Goal: Information Seeking & Learning: Learn about a topic

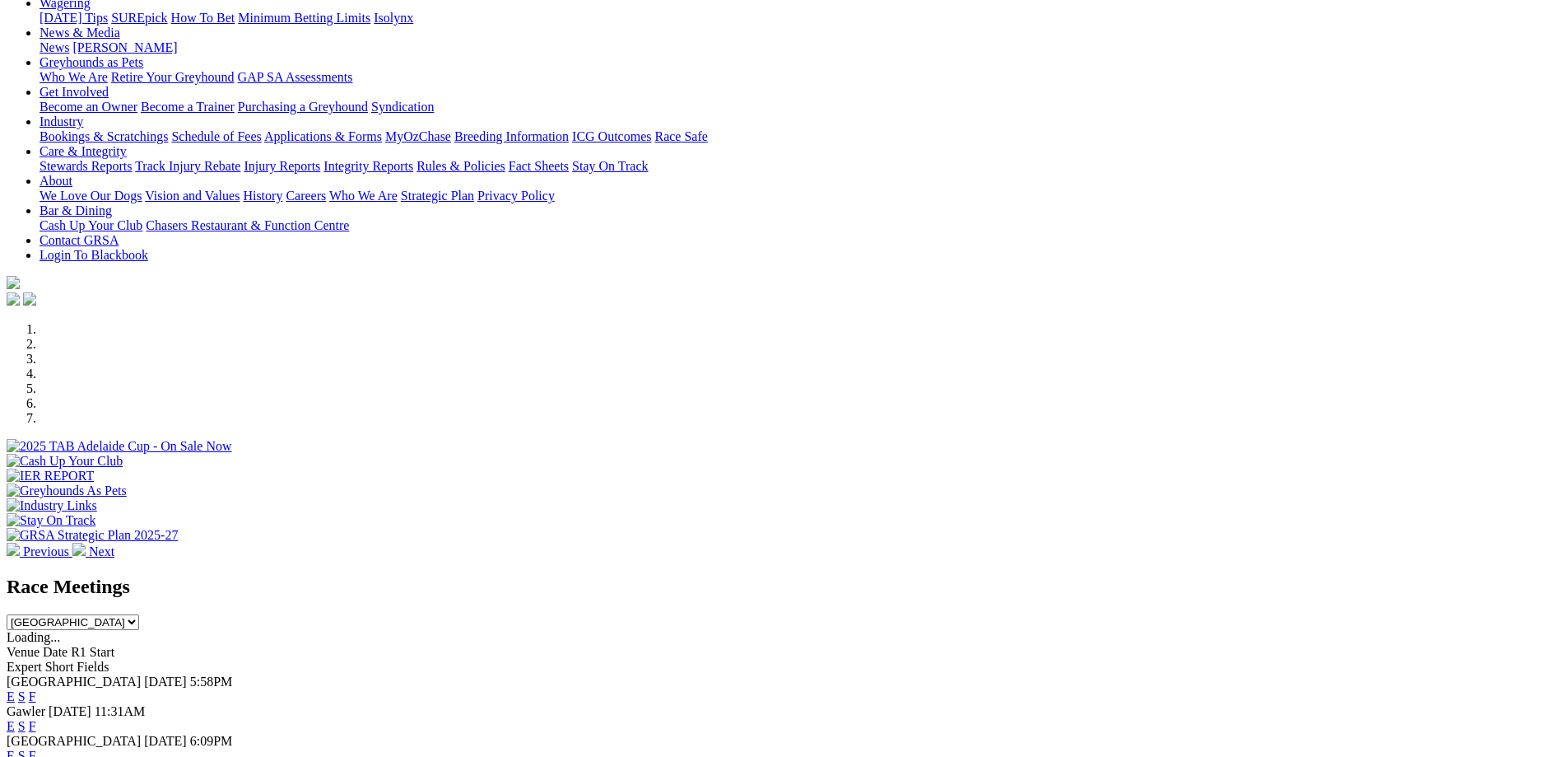
scroll to position [247, 0]
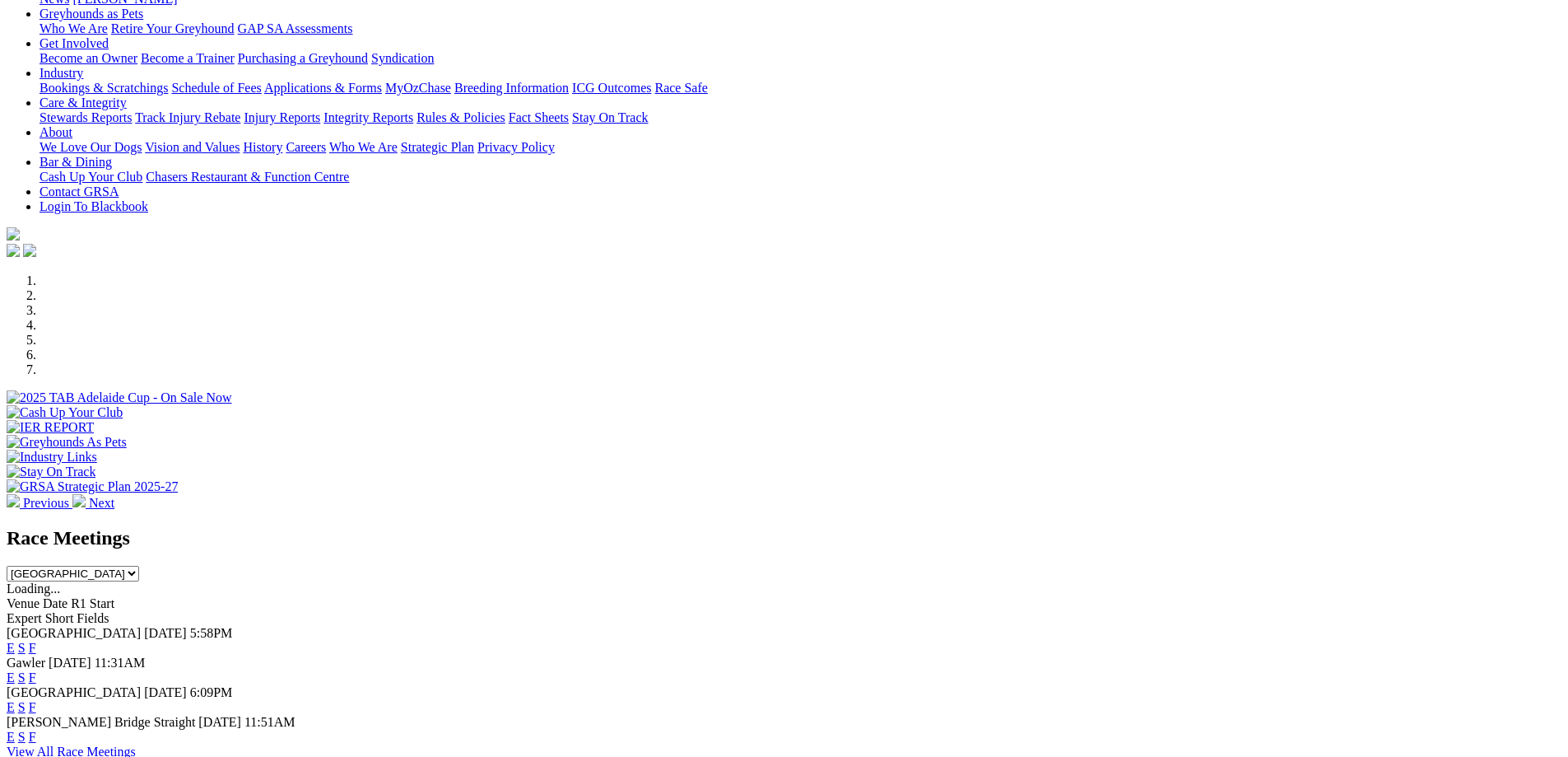
click at [36, 641] on link "F" at bounding box center [32, 647] width 7 height 14
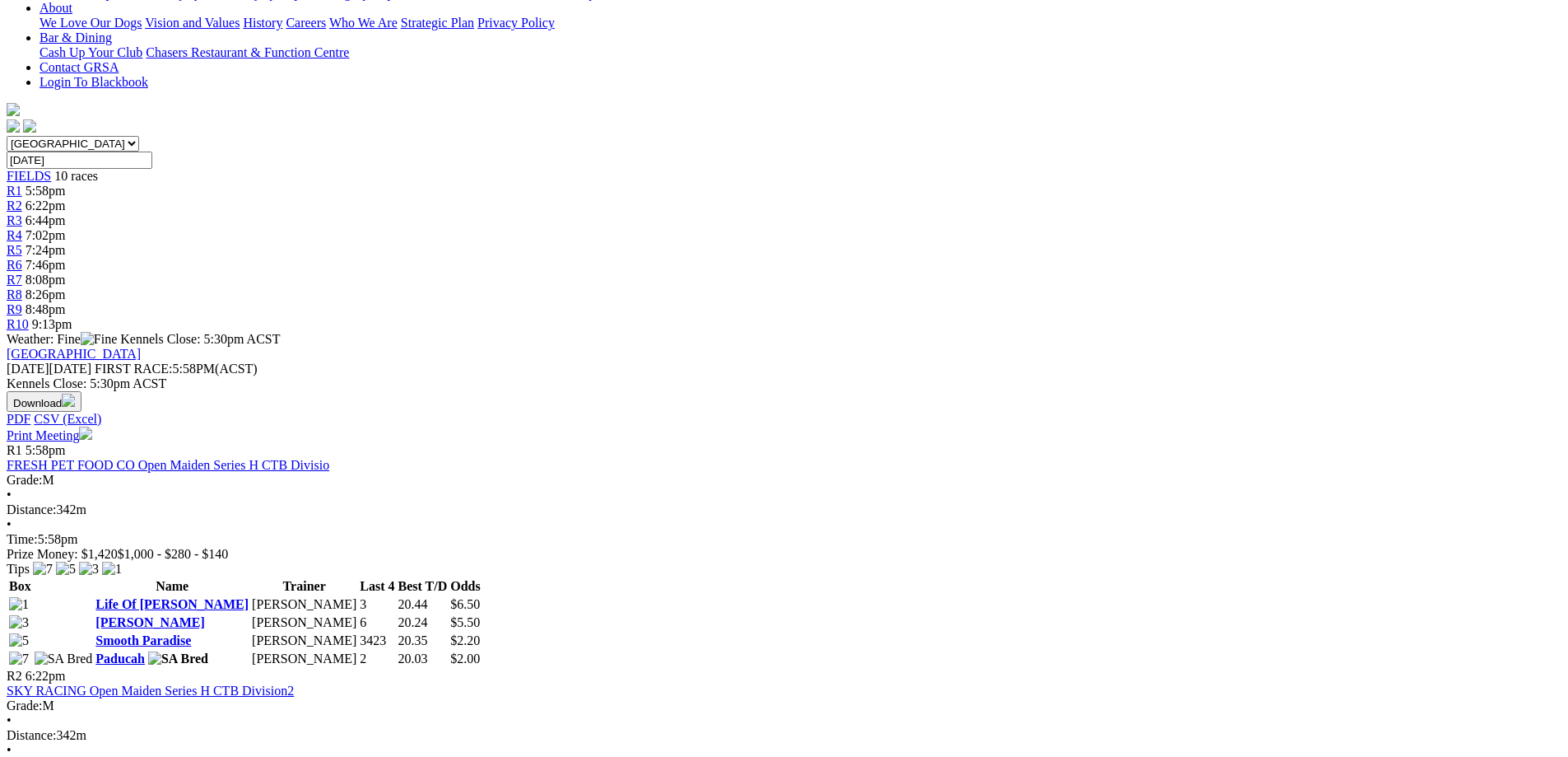
scroll to position [412, 0]
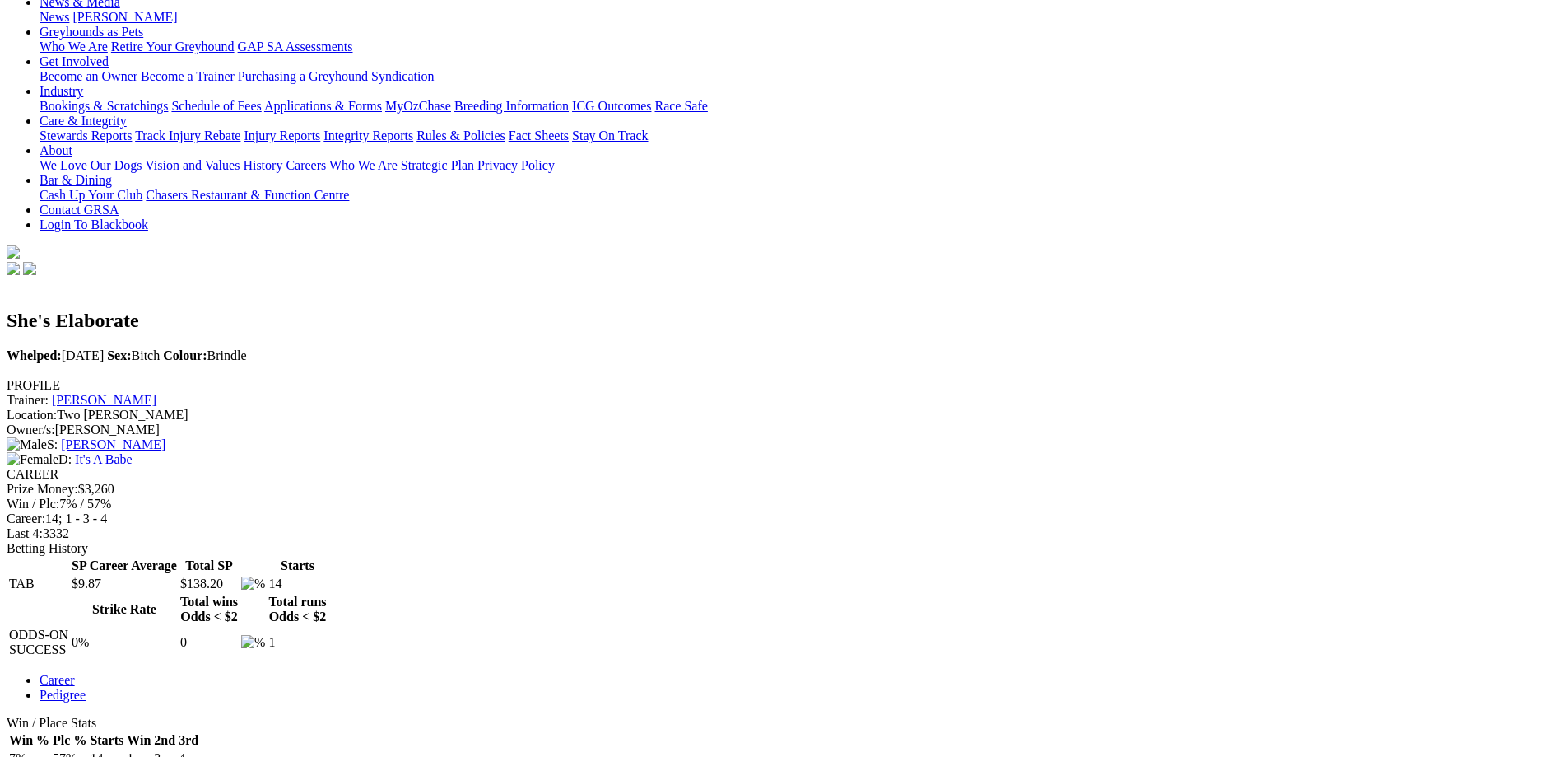
scroll to position [164, 0]
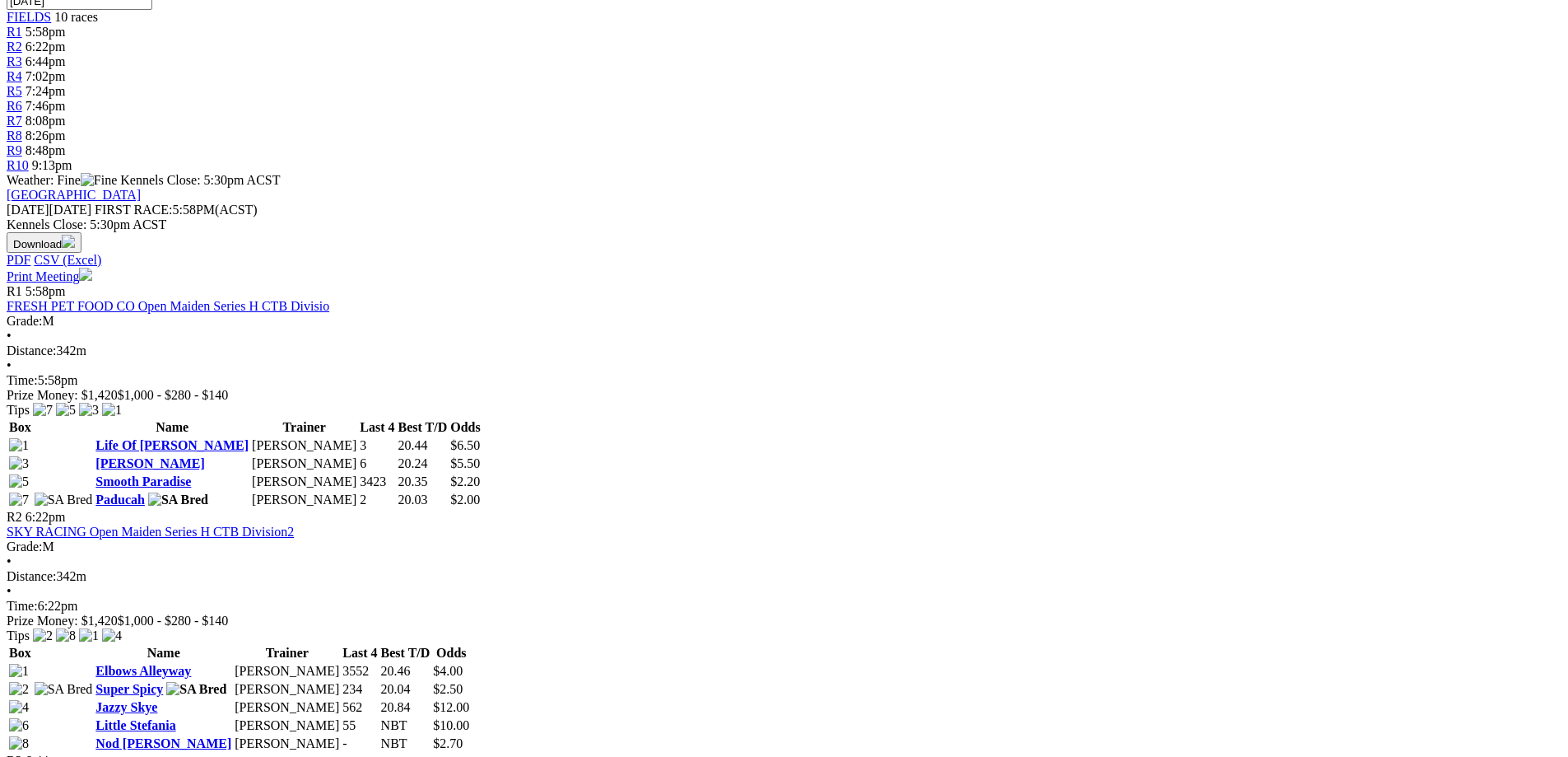
scroll to position [659, 0]
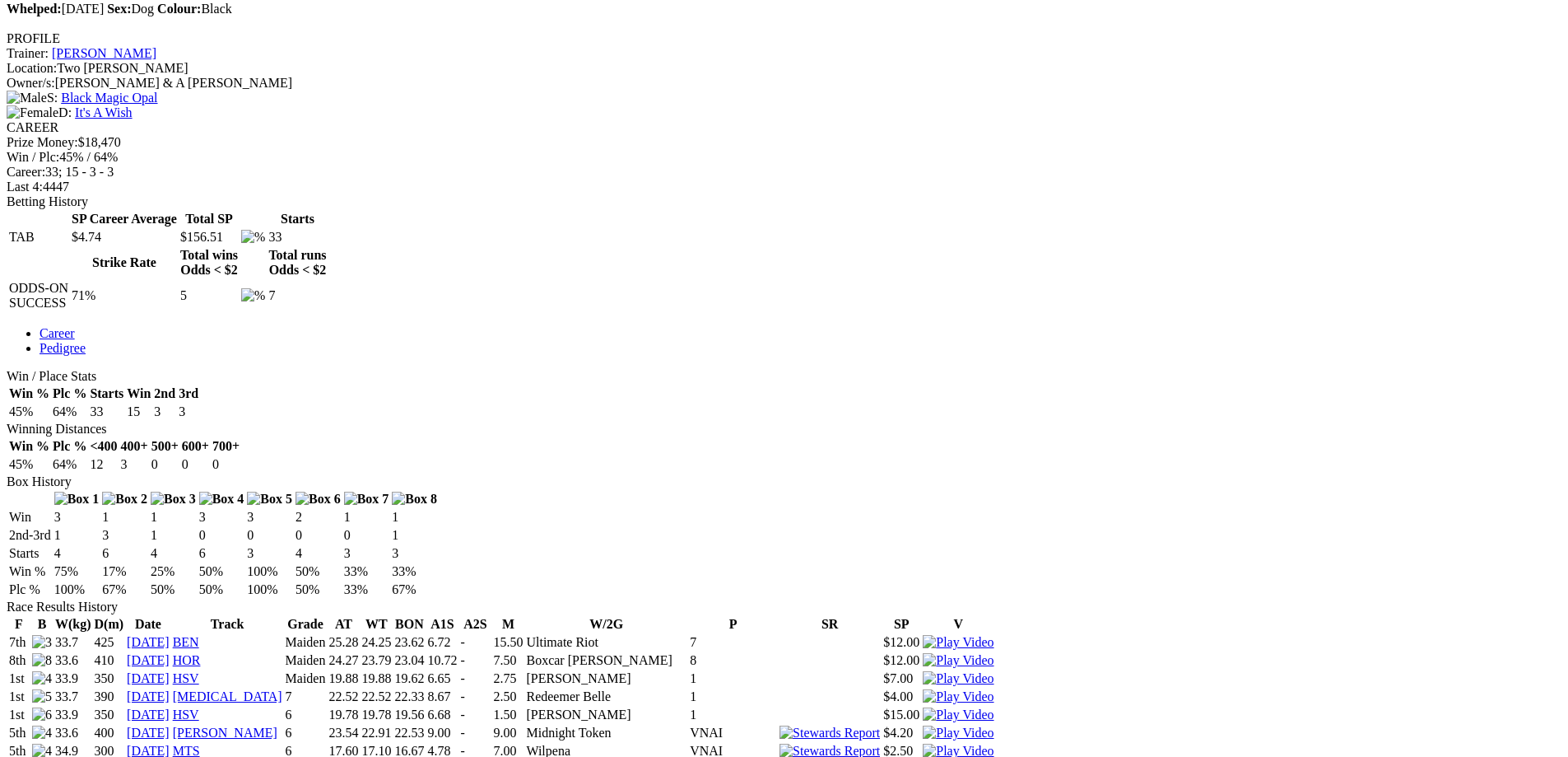
scroll to position [576, 0]
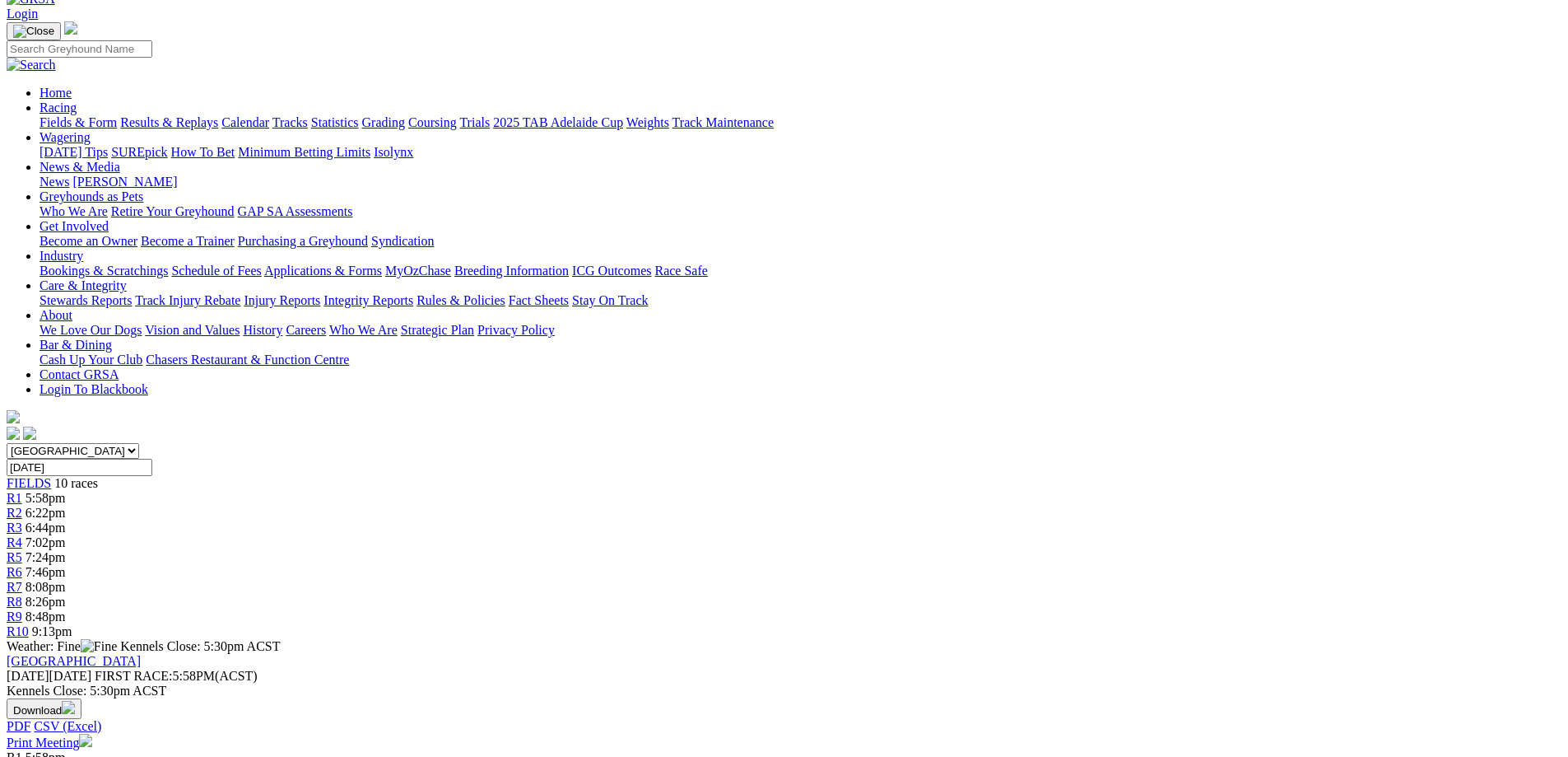
scroll to position [83, 0]
